Goal: Task Accomplishment & Management: Complete application form

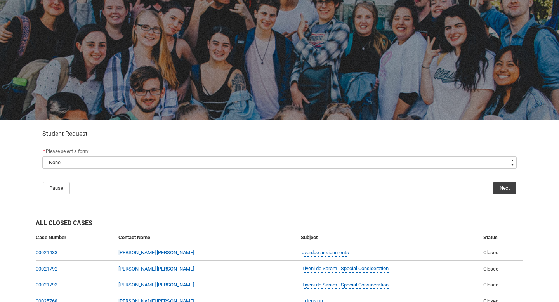
scroll to position [86, 0]
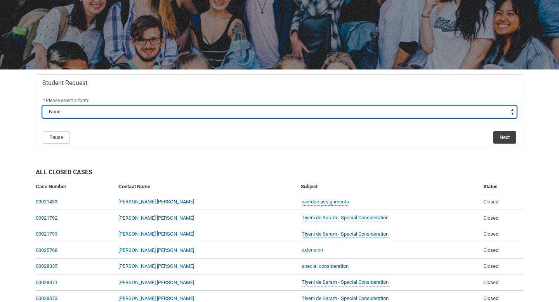
click at [384, 115] on select "--None-- Academic Transcript Application to Appeal Assignment Extension Change …" at bounding box center [279, 112] width 475 height 12
type lightning-select "Assignment_Extension_Choice"
select select "Assignment_Extension_Choice"
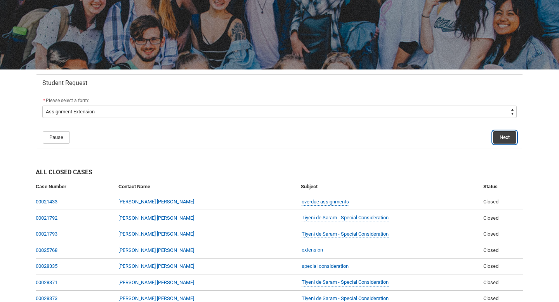
click at [504, 139] on button "Next" at bounding box center [504, 137] width 23 height 12
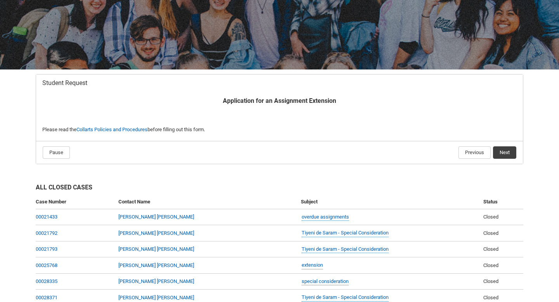
scroll to position [83, 0]
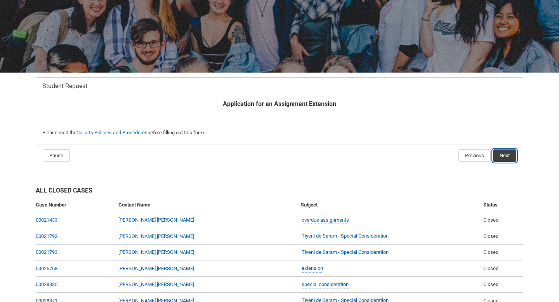
click at [513, 155] on button "Next" at bounding box center [504, 156] width 23 height 12
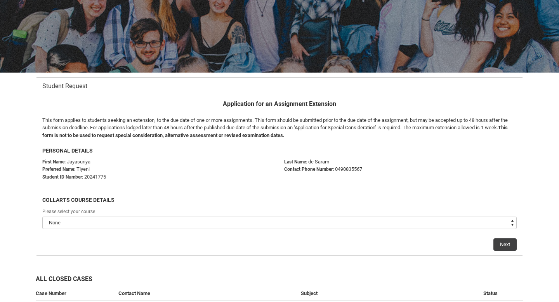
click at [138, 226] on select "--None-- Double Degree - Bachelor of Design (Fashion & Sustainability) and Bach…" at bounding box center [279, 223] width 475 height 12
type lightning-select "recordPicklist_ProgramEnrollment.a0jOZ000004mTVJYA2"
select select "recordPicklist_ProgramEnrollment.a0jOZ000004mTVJYA2"
click at [506, 243] on button "Next" at bounding box center [505, 244] width 23 height 12
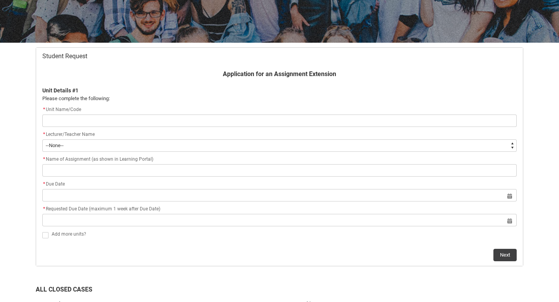
scroll to position [114, 0]
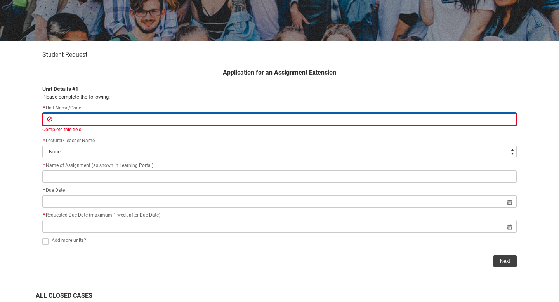
type lightning-primitive-input-simple "C"
type input "C"
type lightning-primitive-input-simple "CR"
type input "CR"
type lightning-primitive-input-simple "CRF"
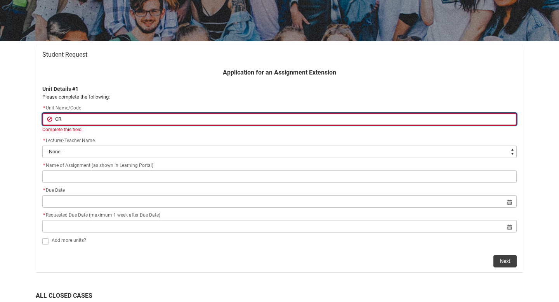
type input "CRF"
type lightning-primitive-input-simple "CRFI"
type input "CRFI"
type lightning-primitive-input-simple "CRFIF"
type input "CRFIF"
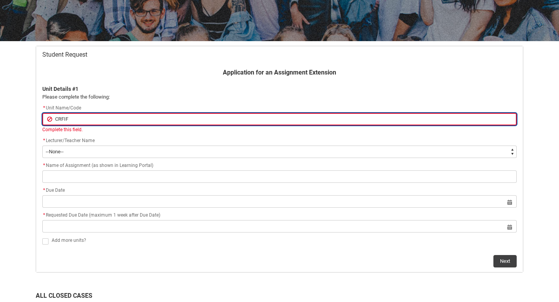
type lightning-primitive-input-simple "CRFIFO"
type input "CRFIFO"
type lightning-primitive-input-simple "CRFIFOS"
type input "CRFIFOS"
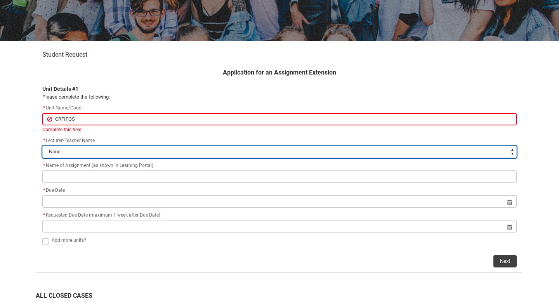
click at [250, 148] on select "--None-- [PERSON_NAME] [PERSON_NAME] [PERSON_NAME] [PERSON_NAME] [PERSON_NAME] …" at bounding box center [279, 152] width 475 height 12
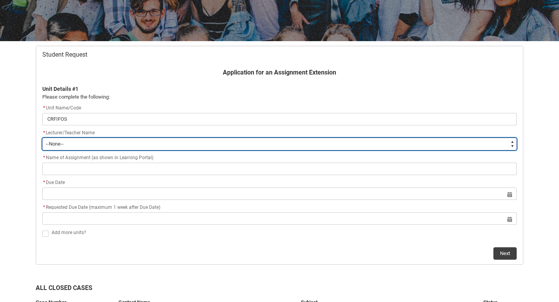
type lightning-select "Faculty_NamefromAtoM.0035g00000b9AZjAAM"
select select "Faculty_NamefromAtoM.0035g00000b9AZjAAM"
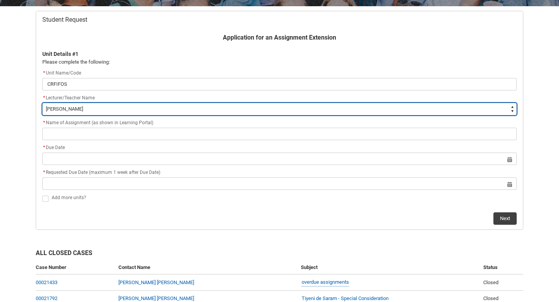
scroll to position [156, 0]
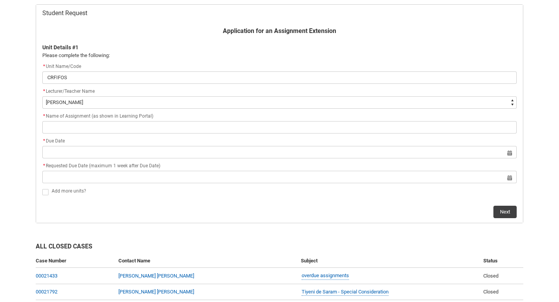
click at [146, 136] on flowruntime-screen-field "* Name of Assignment (as shown in Learning Portal)" at bounding box center [280, 124] width 484 height 25
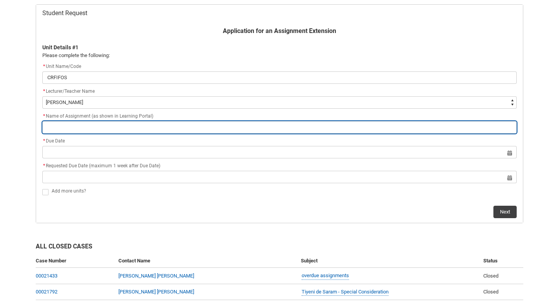
click at [146, 125] on input "Redu_Student_Request flow" at bounding box center [279, 127] width 475 height 12
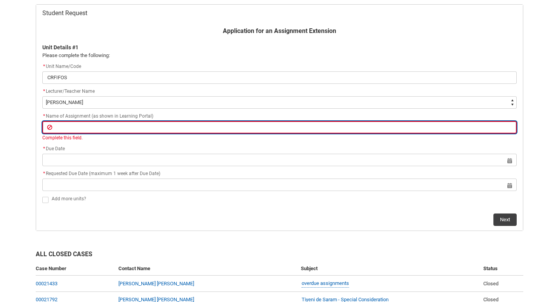
type lightning-primitive-input-simple "F"
type input "F"
type lightning-primitive-input-simple "Fi"
type input "Fi"
type lightning-primitive-input-simple "Fin"
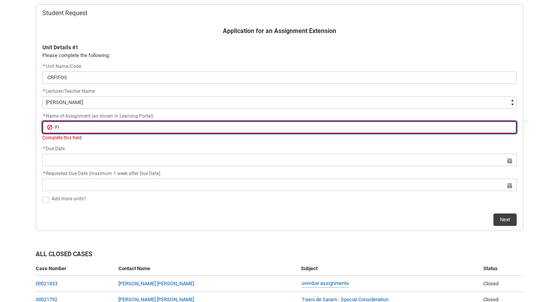
type input "Fin"
type lightning-primitive-input-simple "Fina"
type input "Fina"
type lightning-primitive-input-simple "Final"
type input "Final"
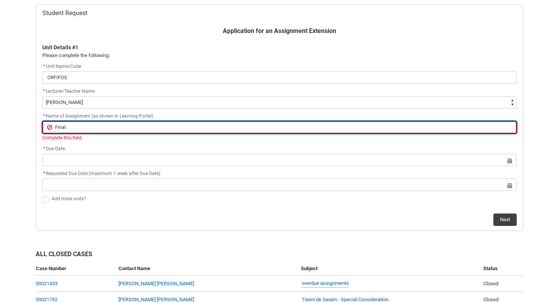
type lightning-primitive-input-simple "Final"
type input "Final"
type lightning-primitive-input-simple "Final C"
type input "Final C"
type lightning-primitive-input-simple "Final Cr"
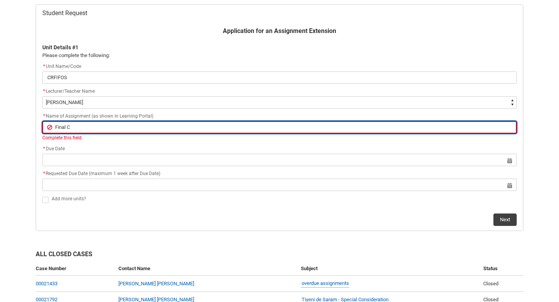
type input "Final Cr"
type lightning-primitive-input-simple "Final Cre"
type input "Final Cre"
type lightning-primitive-input-simple "Final Crea"
type input "Final Crea"
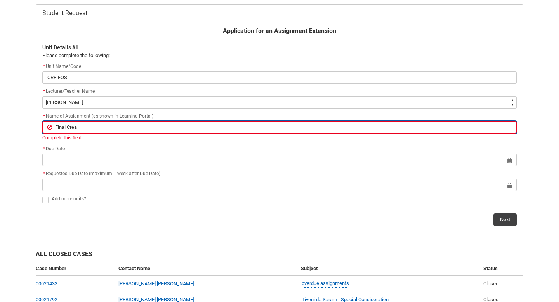
type lightning-primitive-input-simple "Final Creat"
type input "Final Creat"
type lightning-primitive-input-simple "Final Creati"
type input "Final Creati"
type lightning-primitive-input-simple "Final Creativ"
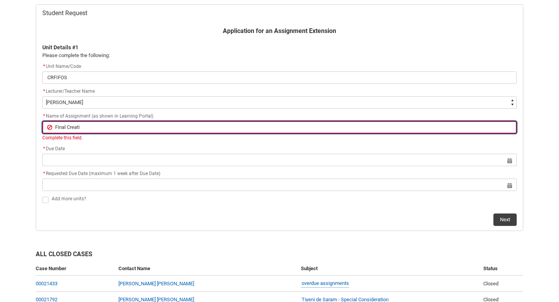
type input "Final Creativ"
type lightning-primitive-input-simple "Final Creative"
type input "Final Creative"
type lightning-primitive-input-simple "Final Creative"
type input "Final Creative"
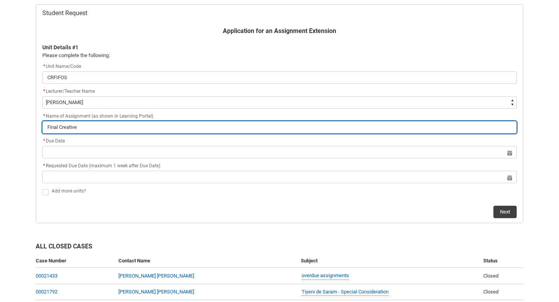
type lightning-primitive-input-simple "Final Creative x"
type input "Final Creative x"
type lightning-primitive-input-simple "Final Creative xp"
type input "Final Creative xp"
type lightning-primitive-input-simple "Final Creative x"
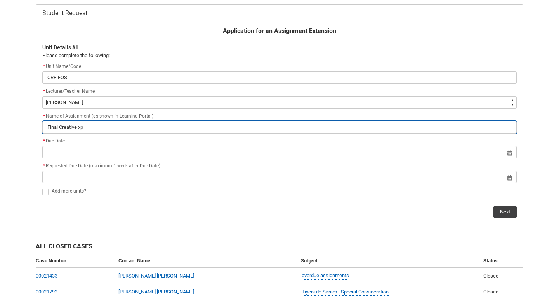
type input "Final Creative x"
type lightning-primitive-input-simple "Final Creative"
type input "Final Creative"
type lightning-primitive-input-simple "Final Creative E"
type input "Final Creative E"
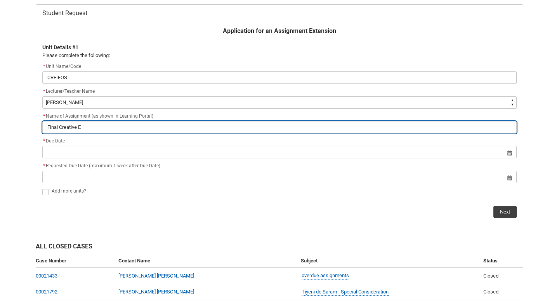
type lightning-primitive-input-simple "Final Creative Ex"
type input "Final Creative Ex"
type lightning-primitive-input-simple "Final Creative Exp"
type input "Final Creative Exp"
type lightning-primitive-input-simple "Final Creative Expe"
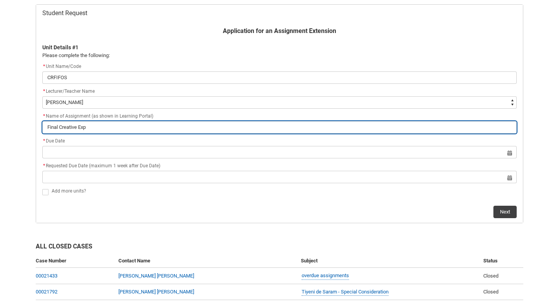
type input "Final Creative Expe"
type lightning-primitive-input-simple "Final Creative Exper"
type input "Final Creative Exper"
type lightning-primitive-input-simple "Final Creative Experi"
type input "Final Creative Experi"
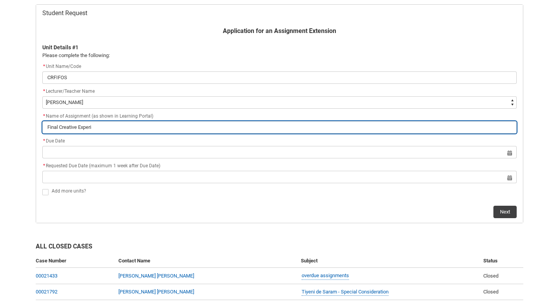
type lightning-primitive-input-simple "Final Creative Experim"
type input "Final Creative Experim"
type lightning-primitive-input-simple "Final Creative Experima"
type input "Final Creative Experima"
type lightning-primitive-input-simple "Final Creative Experiman"
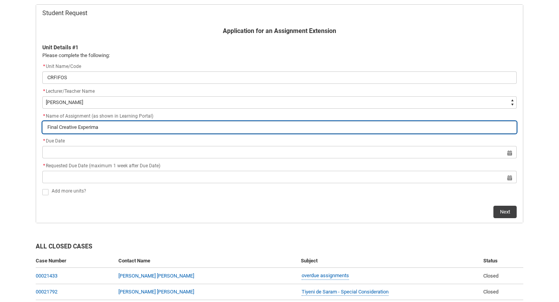
type input "Final Creative Experiman"
type lightning-primitive-input-simple "Final Creative Experimane"
type input "Final Creative Experimane"
type lightning-primitive-input-simple "Final Creative Experimanet"
type input "Final Creative Experimanet"
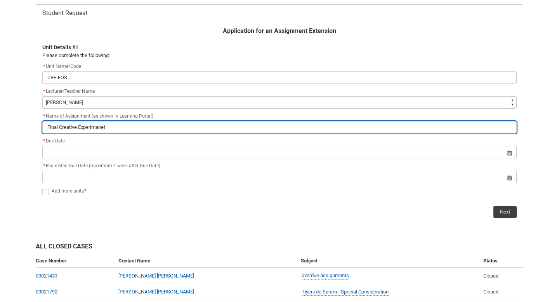
type lightning-primitive-input-simple "Final Creative Experimane"
type input "Final Creative Experimane"
type lightning-primitive-input-simple "Final Creative Experiman"
type input "Final Creative Experiman"
type lightning-primitive-input-simple "Final Creative Experima"
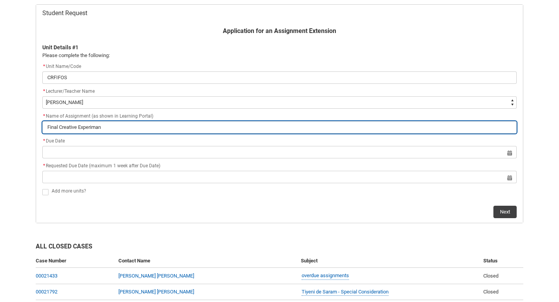
type input "Final Creative Experima"
type lightning-primitive-input-simple "Final Creative Experim"
type input "Final Creative Experim"
type lightning-primitive-input-simple "Final Creative Experime"
type input "Final Creative Experime"
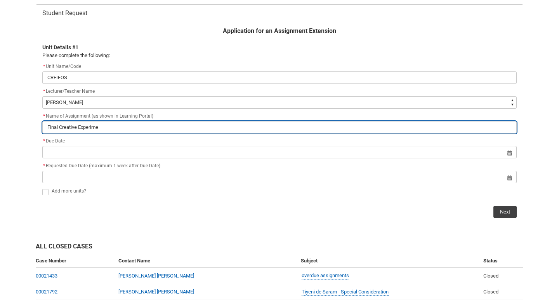
type lightning-primitive-input-simple "Final Creative Experimen"
type input "Final Creative Experimen"
type lightning-primitive-input-simple "Final Creative Experiment"
type input "Final Creative Experiment"
type lightning-primitive-input-simple "Final Creative Experiment"
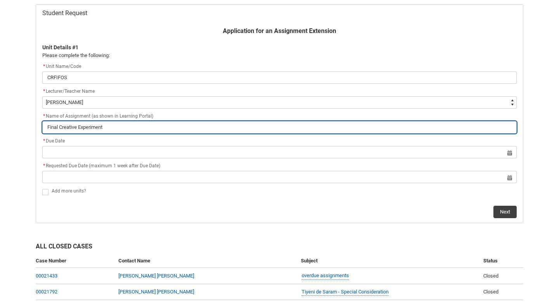
type input "Final Creative Experiment"
type lightning-primitive-input-simple "Final Creative Experiment a"
type input "Final Creative Experiment a"
type lightning-primitive-input-simple "Final Creative Experiment an"
type input "Final Creative Experiment an"
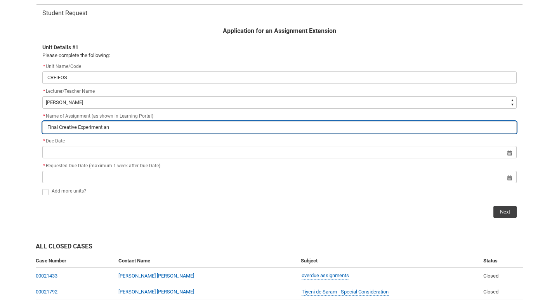
type lightning-primitive-input-simple "Final Creative Experiment and"
type input "Final Creative Experiment and"
type lightning-primitive-input-simple "Final Creative Experiment and"
type input "Final Creative Experiment and"
type lightning-primitive-input-simple "Final Creative Experiment and A"
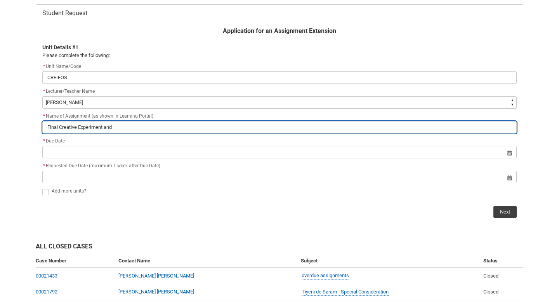
type input "Final Creative Experiment and A"
type lightning-primitive-input-simple "Final Creative Experiment and An"
type input "Final Creative Experiment and An"
type lightning-primitive-input-simple "Final Creative Experiment and [PERSON_NAME]"
type input "Final Creative Experiment and [PERSON_NAME]"
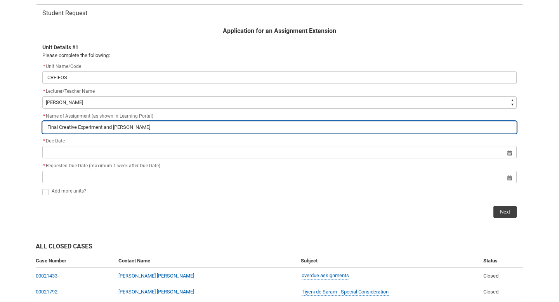
type lightning-primitive-input-simple "Final Creative Experiment and Anno"
type input "Final Creative Experiment and Anno"
type lightning-primitive-input-simple "Final Creative Experiment and Annot"
type input "Final Creative Experiment and Annot"
type lightning-primitive-input-simple "Final Creative Experiment and Annota"
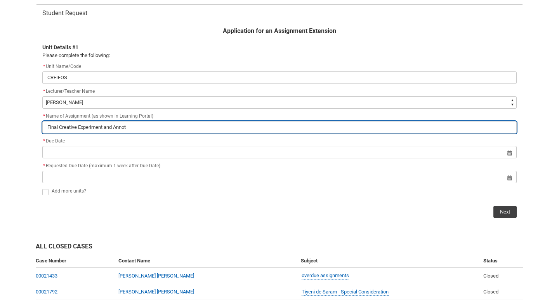
type input "Final Creative Experiment and Annota"
type lightning-primitive-input-simple "Final Creative Experiment and Annotat"
type input "Final Creative Experiment and Annotat"
type lightning-primitive-input-simple "Final Creative Experiment and Annotate"
type input "Final Creative Experiment and Annotate"
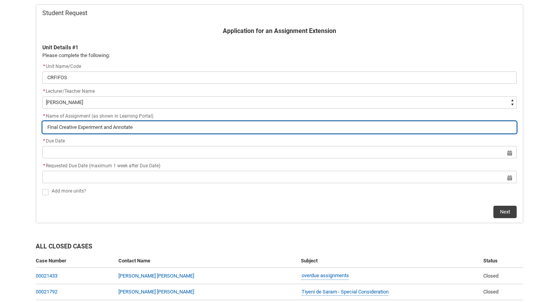
type lightning-primitive-input-simple "Final Creative Experiment and Annotated"
type input "Final Creative Experiment and Annotated"
type lightning-primitive-input-simple "Final Creative Experiment and Annotated"
type input "Final Creative Experiment and Annotated"
type lightning-primitive-input-simple "Final Creative Experiment and Annotated B"
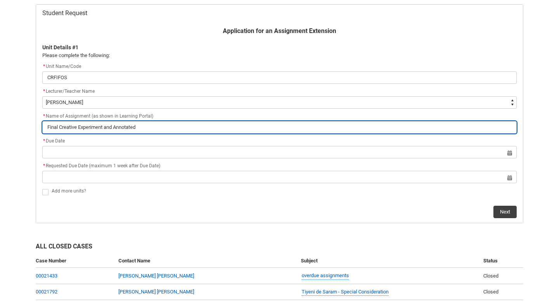
type input "Final Creative Experiment and Annotated B"
type lightning-primitive-input-simple "Final Creative Experiment and Annotated Bi"
type input "Final Creative Experiment and Annotated Bi"
type lightning-primitive-input-simple "Final Creative Experiment and Annotated Bib"
type input "Final Creative Experiment and Annotated Bib"
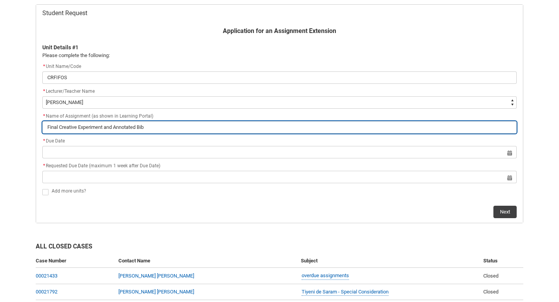
type lightning-primitive-input-simple "Final Creative Experiment and Annotated Bibl"
type input "Final Creative Experiment and Annotated Bibl"
type lightning-primitive-input-simple "Final Creative Experiment and Annotated [DEMOGRAPHIC_DATA]"
type input "Final Creative Experiment and Annotated [DEMOGRAPHIC_DATA]"
type lightning-primitive-input-simple "Final Creative Experiment and Annotated Biblio"
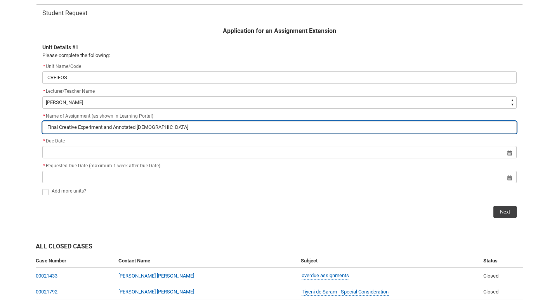
type input "Final Creative Experiment and Annotated Biblio"
type lightning-primitive-input-simple "Final Creative Experiment and Annotated Bibliog"
type input "Final Creative Experiment and Annotated Bibliog"
type lightning-primitive-input-simple "Final Creative Experiment and Annotated Bibliogr"
type input "Final Creative Experiment and Annotated Bibliogr"
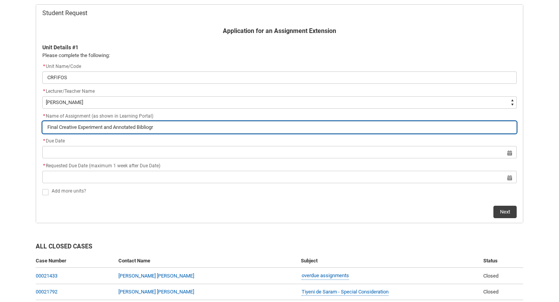
type lightning-primitive-input-simple "Final Creative Experiment and Annotated Bibliogra"
type input "Final Creative Experiment and Annotated Bibliogra"
type lightning-primitive-input-simple "Final Creative Experiment and Annotated Bibliograp"
type input "Final Creative Experiment and Annotated Bibliograp"
type lightning-primitive-input-simple "Final Creative Experiment and Annotated Bibliograph"
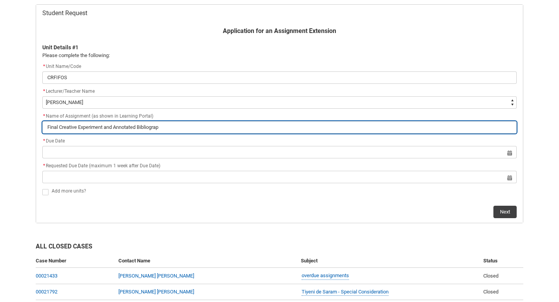
type input "Final Creative Experiment and Annotated Bibliograph"
type lightning-primitive-input-simple "Final Creative Experiment and Annotated Bibliography"
type input "Final Creative Experiment and Annotated Bibliography"
type lightning-primitive-input-simple "Final Creative Experiment and Annotated Bibliography"
type input "Final Creative Experiment and Annotated Bibliography"
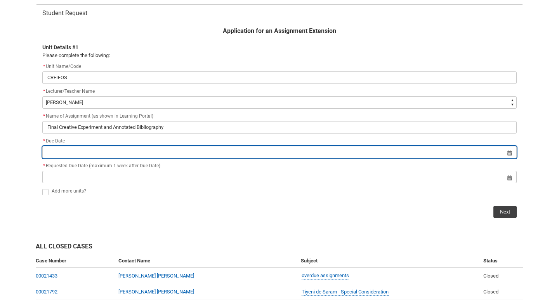
click at [223, 151] on input "Redu_Student_Request flow" at bounding box center [279, 152] width 475 height 12
select select "2025"
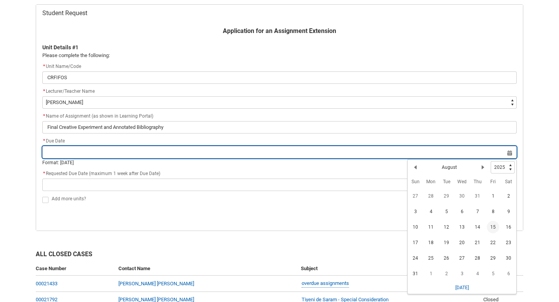
scroll to position [158, 0]
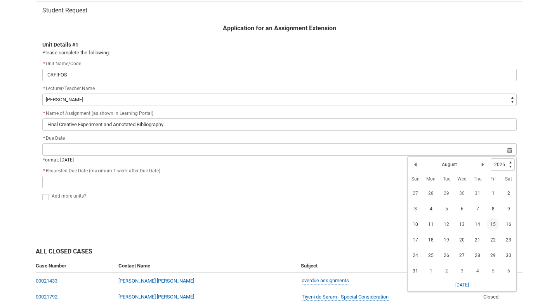
click at [415, 225] on span "10" at bounding box center [415, 224] width 12 height 12
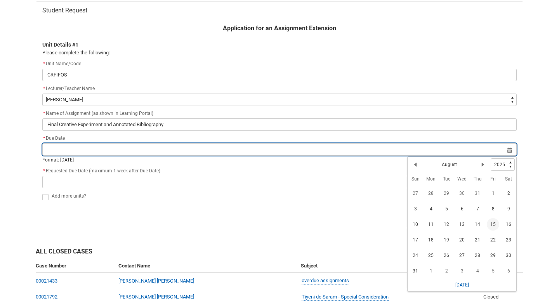
type lightning-datepicker "[DATE]"
type lightning-input "[DATE]"
type input "[DATE]"
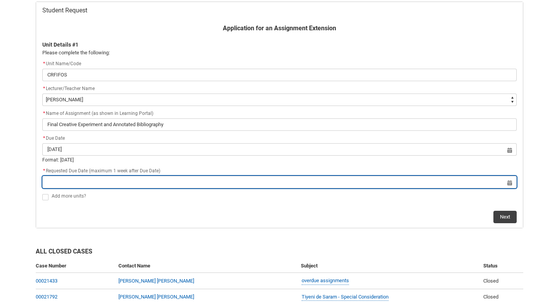
click at [177, 181] on input "Redu_Student_Request flow" at bounding box center [279, 182] width 475 height 12
select select "2025"
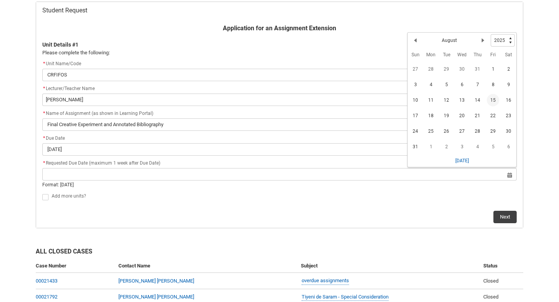
click at [417, 116] on span "17" at bounding box center [415, 116] width 12 height 12
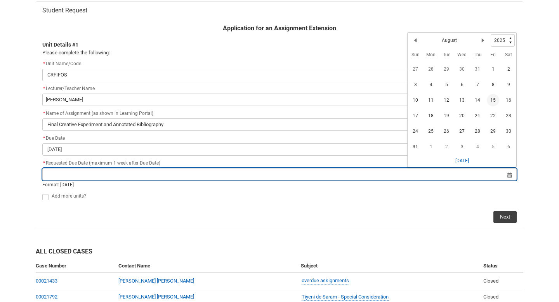
type lightning-datepicker "[DATE]"
type lightning-input "[DATE]"
type input "[DATE]"
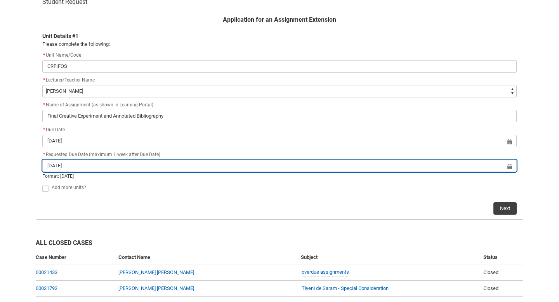
scroll to position [167, 0]
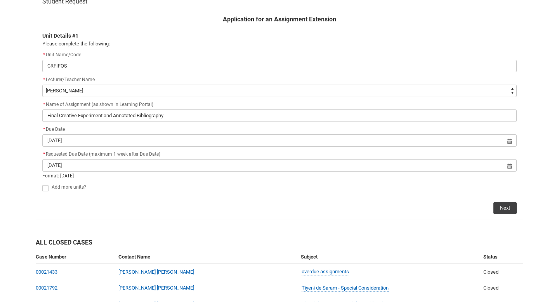
click at [179, 214] on flowruntime-lwc-body "Application for an Assignment Extension Unit Details #1 Please complete the fol…" at bounding box center [279, 114] width 487 height 209
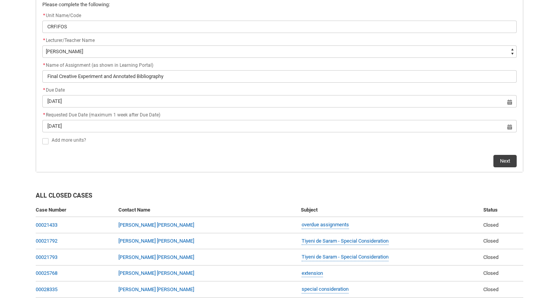
scroll to position [234, 0]
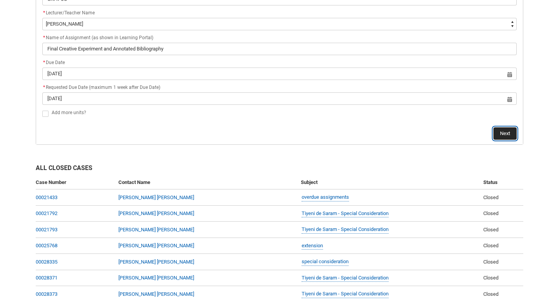
click at [509, 132] on button "Next" at bounding box center [505, 133] width 23 height 12
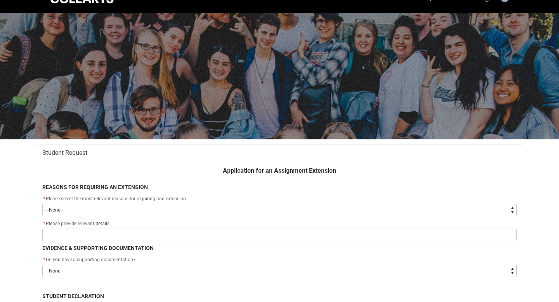
scroll to position [83, 0]
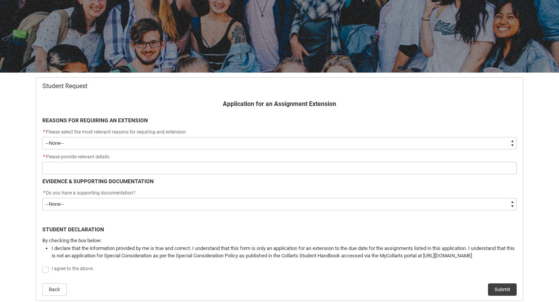
click at [304, 145] on select "--None-- Medical Reasons Work obligations Family obligations Academic Difficult…" at bounding box center [279, 143] width 475 height 12
type lightning-select "choice_WithdrawEnrolment_Reason_Work"
select select "choice_WithdrawEnrolment_Reason_Work"
click at [195, 161] on div "* Please provide relevant details" at bounding box center [279, 157] width 475 height 9
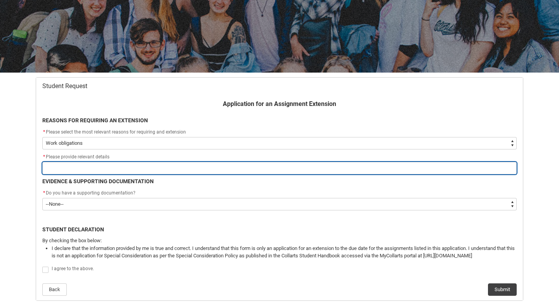
click at [195, 167] on input "Redu_Student_Request flow" at bounding box center [279, 168] width 475 height 12
type lightning-primitive-input-simple "I live pretty far away from [GEOGRAPHIC_DATA], I have transport issues and its …"
type input "I live pretty far away from [GEOGRAPHIC_DATA], I have transport issues and its …"
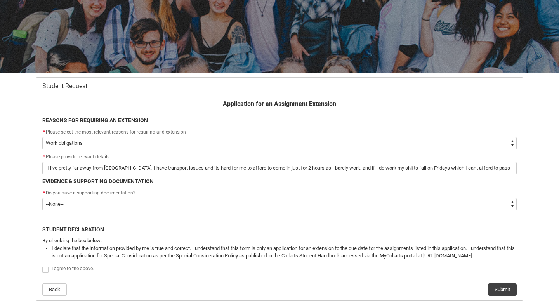
click at [138, 176] on flowruntime-screen-field "* Please provide relevant details I live pretty far away from [GEOGRAPHIC_DATA]…" at bounding box center [280, 165] width 484 height 25
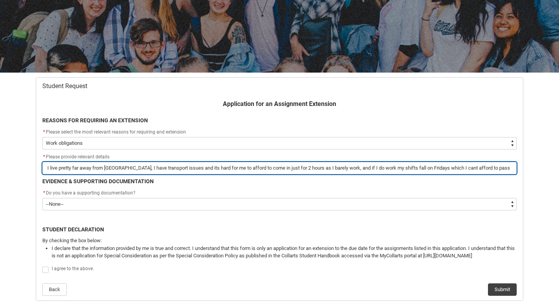
click at [116, 164] on input "I live pretty far away from [GEOGRAPHIC_DATA], I have transport issues and its …" at bounding box center [279, 168] width 475 height 12
click at [51, 167] on input "I live pretty far away from [GEOGRAPHIC_DATA], I have transport issues and its …" at bounding box center [279, 168] width 475 height 12
type lightning-primitive-input-simple "I ive pretty far away from [GEOGRAPHIC_DATA], I have transport issues and its h…"
type input "I ive pretty far away from [GEOGRAPHIC_DATA], I have transport issues and its h…"
type lightning-primitive-input-simple "Iive pretty far away from [GEOGRAPHIC_DATA], I have transport issues and its ha…"
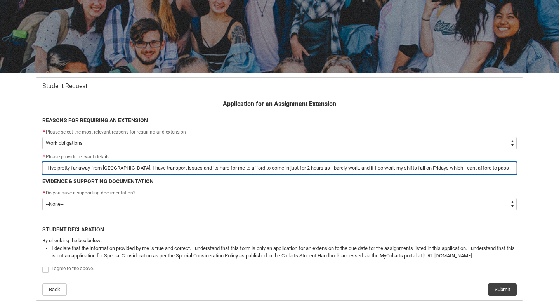
type input "Iive pretty far away from [GEOGRAPHIC_DATA], I have transport issues and its ha…"
type lightning-primitive-input-simple "ive pretty far away from [GEOGRAPHIC_DATA], I have transport issues and its har…"
type input "ive pretty far away from [GEOGRAPHIC_DATA], I have transport issues and its har…"
type lightning-primitive-input-simple "Iive pretty far away from [GEOGRAPHIC_DATA], I have transport issues and its ha…"
type input "Iive pretty far away from [GEOGRAPHIC_DATA], I have transport issues and its ha…"
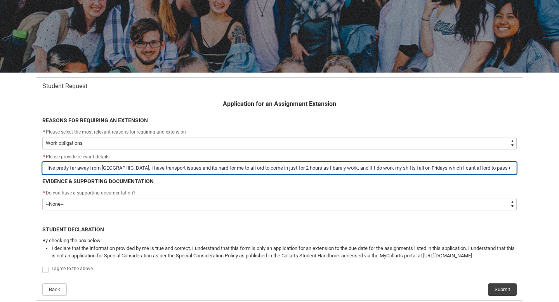
type lightning-primitive-input-simple "I ive pretty far away from [GEOGRAPHIC_DATA], I have transport issues and its h…"
type input "I ive pretty far away from [GEOGRAPHIC_DATA], I have transport issues and its h…"
type lightning-primitive-input-simple "I Hive pretty far away from [GEOGRAPHIC_DATA], I have transport issues and its …"
type input "I Hive pretty far away from [GEOGRAPHIC_DATA], I have transport issues and its …"
type lightning-primitive-input-simple "I HAive pretty far away from [GEOGRAPHIC_DATA], I have transport issues and its…"
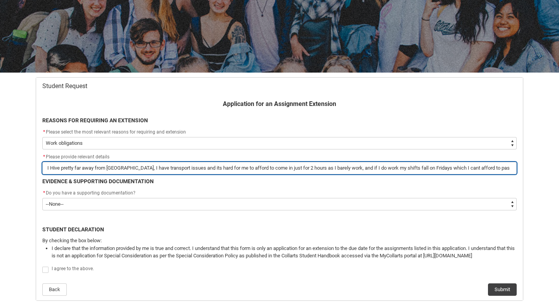
type input "I HAive pretty far away from [GEOGRAPHIC_DATA], I have transport issues and its…"
type lightning-primitive-input-simple "I HAVive pretty far away from [GEOGRAPHIC_DATA], I have transport issues and it…"
type input "I HAVive pretty far away from [GEOGRAPHIC_DATA], I have transport issues and it…"
type lightning-primitive-input-simple "I HAVEive pretty far away from [GEOGRAPHIC_DATA], I have transport issues and i…"
type input "I HAVEive pretty far away from [GEOGRAPHIC_DATA], I have transport issues and i…"
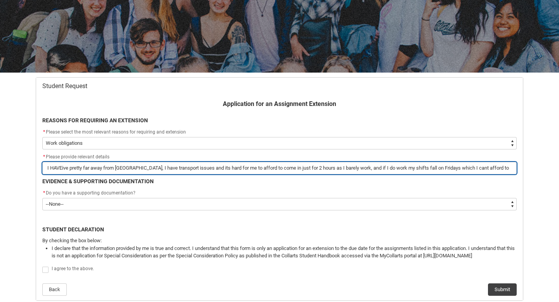
type lightning-primitive-input-simple "I HAVE ive pretty far away from [GEOGRAPHIC_DATA], I have transport issues and …"
type input "I HAVE ive pretty far away from [GEOGRAPHIC_DATA], I have transport issues and …"
type lightning-primitive-input-simple "I HAVE Mive pretty far away from [GEOGRAPHIC_DATA], I have transport issues and…"
type input "I HAVE Mive pretty far away from [GEOGRAPHIC_DATA], I have transport issues and…"
type lightning-primitive-input-simple "I HAVE MEive pretty far away from [GEOGRAPHIC_DATA], I have transport issues an…"
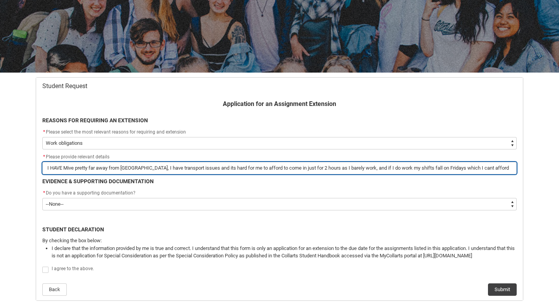
type input "I HAVE MEive pretty far away from [GEOGRAPHIC_DATA], I have transport issues an…"
type lightning-primitive-input-simple "I HAVE MENive pretty far away from [GEOGRAPHIC_DATA], I have transport issues a…"
type input "I HAVE MENive pretty far away from [GEOGRAPHIC_DATA], I have transport issues a…"
type lightning-primitive-input-simple "I HAVE MENTive pretty far away from [GEOGRAPHIC_DATA], I have transport issues …"
type input "I HAVE MENTive pretty far away from [GEOGRAPHIC_DATA], I have transport issues …"
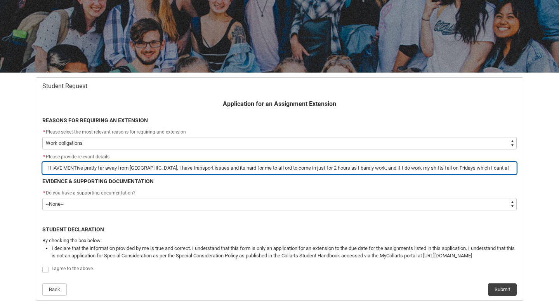
type lightning-primitive-input-simple "I HAVE MENTIive pretty far away from [GEOGRAPHIC_DATA], I have transport issues…"
type input "I HAVE MENTIive pretty far away from [GEOGRAPHIC_DATA], I have transport issues…"
type lightning-primitive-input-simple "I HAVE MENTIOive pretty far away from [GEOGRAPHIC_DATA], I have transport issue…"
type input "I HAVE MENTIOive pretty far away from [GEOGRAPHIC_DATA], I have transport issue…"
type lightning-primitive-input-simple "I HAVE MENTIONive pretty far away from [GEOGRAPHIC_DATA], I have transport issu…"
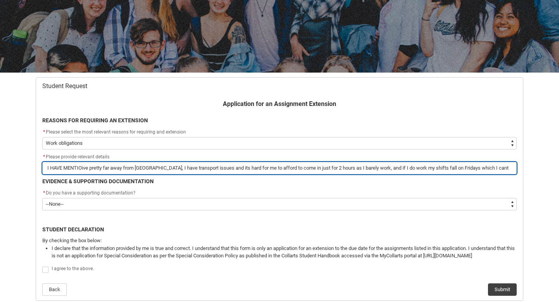
type input "I HAVE MENTIONive pretty far away from [GEOGRAPHIC_DATA], I have transport issu…"
type lightning-primitive-input-simple "I HAVE MENTIONEive pretty far away from [GEOGRAPHIC_DATA], I have transport iss…"
type input "I HAVE MENTIONEive pretty far away from [GEOGRAPHIC_DATA], I have transport iss…"
type lightning-primitive-input-simple "I HAVE MENTIONEDive pretty far away from [GEOGRAPHIC_DATA], I have transport is…"
type input "I HAVE MENTIONEDive pretty far away from [GEOGRAPHIC_DATA], I have transport is…"
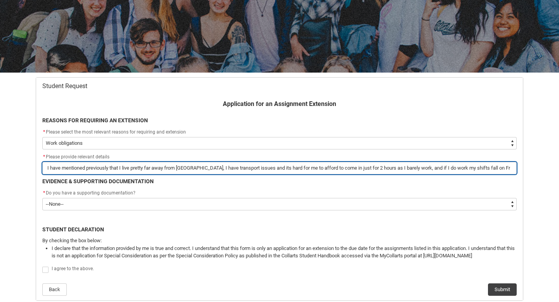
drag, startPoint x: 195, startPoint y: 169, endPoint x: 209, endPoint y: 168, distance: 14.4
click at [209, 169] on input "I have mentioned previously that I live pretty far away from [GEOGRAPHIC_DATA],…" at bounding box center [279, 168] width 475 height 12
drag, startPoint x: 338, startPoint y: 169, endPoint x: 414, endPoint y: 169, distance: 76.5
click at [414, 169] on input "I have mentioned previously that I live pretty far away from [GEOGRAPHIC_DATA] …" at bounding box center [279, 168] width 475 height 12
drag, startPoint x: 427, startPoint y: 168, endPoint x: 554, endPoint y: 163, distance: 127.5
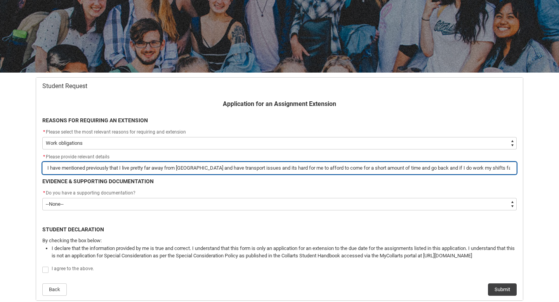
click at [556, 165] on div "Skip to Main Content Collarts Education Community Home New Enrolment Applicatio…" at bounding box center [279, 301] width 559 height 769
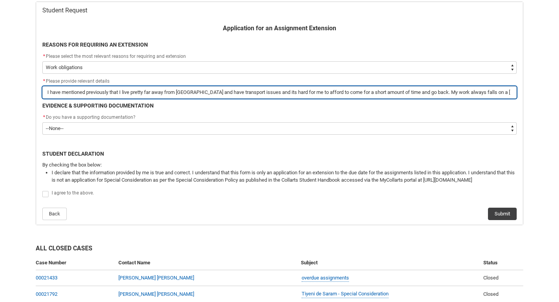
scroll to position [165, 0]
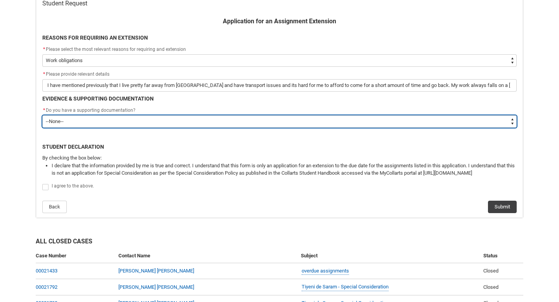
click at [355, 120] on select "--None-- Yes No" at bounding box center [279, 121] width 475 height 12
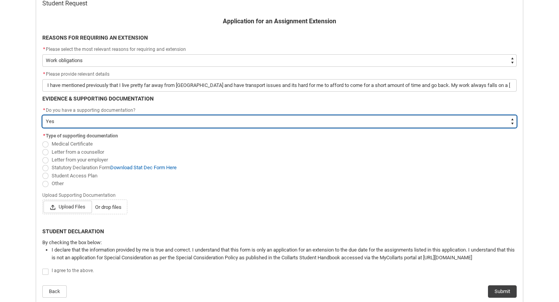
scroll to position [176, 0]
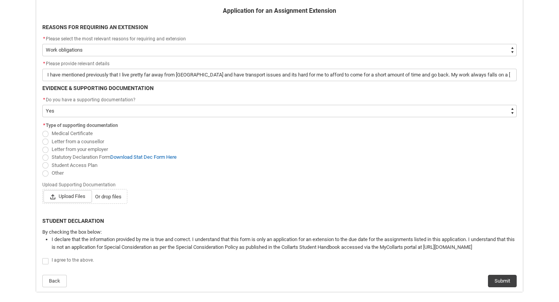
click at [60, 170] on span "Other" at bounding box center [58, 173] width 12 height 6
click at [42, 169] on input "Other" at bounding box center [42, 169] width 0 height 0
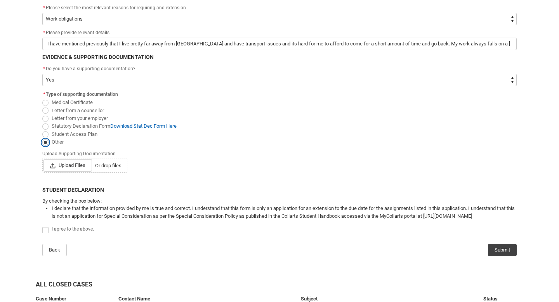
scroll to position [209, 0]
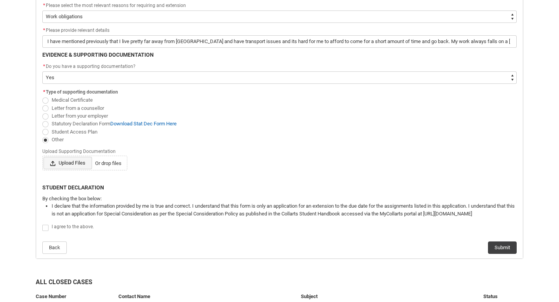
click at [76, 162] on span "Upload Files" at bounding box center [67, 163] width 49 height 12
click at [43, 157] on input "Upload Files Or drop files" at bounding box center [43, 156] width 0 height 0
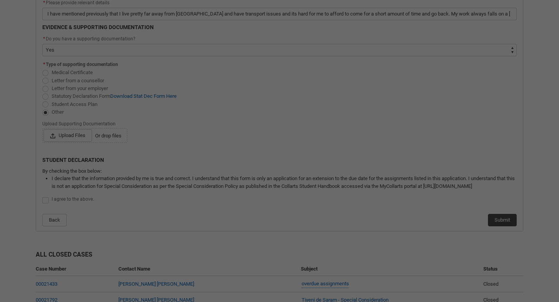
scroll to position [265, 0]
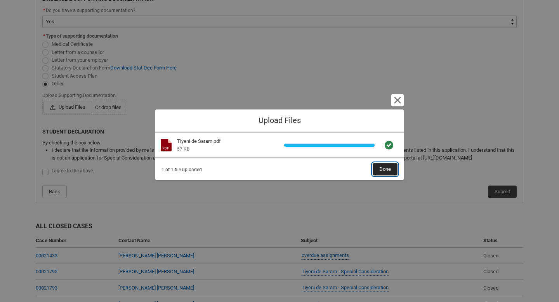
click at [383, 172] on span "Done" at bounding box center [385, 169] width 12 height 12
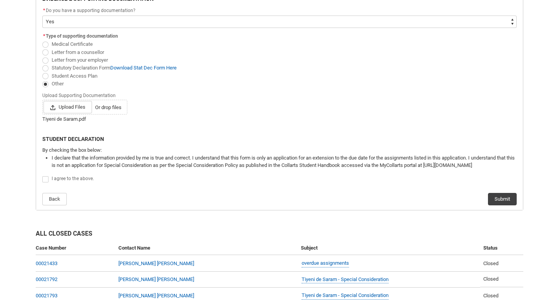
click at [47, 178] on span "Redu_Student_Request flow" at bounding box center [45, 179] width 6 height 6
click at [42, 176] on input "Redu_Student_Request flow" at bounding box center [42, 175] width 0 height 0
click at [503, 196] on button "Submit" at bounding box center [502, 199] width 29 height 12
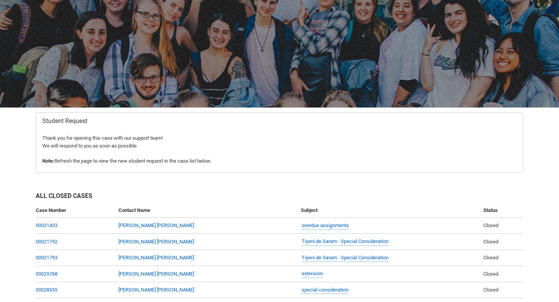
scroll to position [0, 0]
